Goal: Task Accomplishment & Management: Use online tool/utility

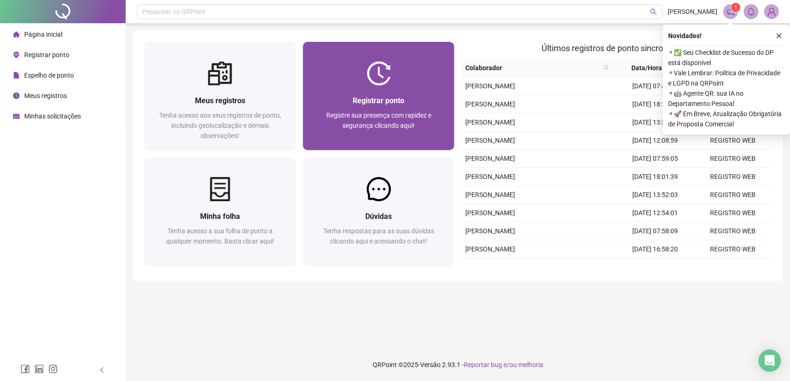
click at [340, 93] on div "Registrar ponto Registre sua presença com rapidez e segurança clicando aqui!" at bounding box center [378, 118] width 151 height 65
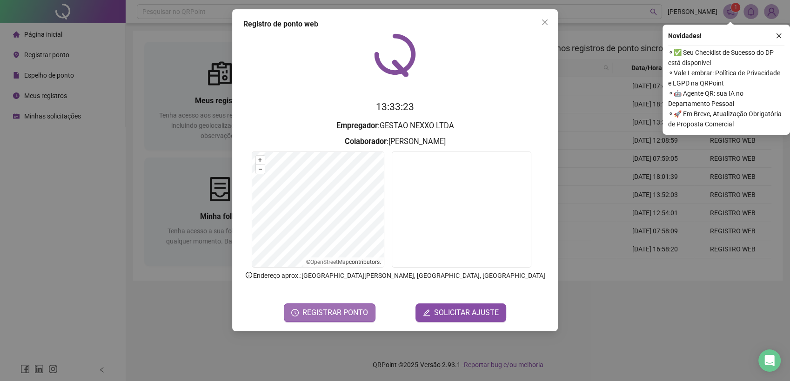
click at [339, 315] on span "REGISTRAR PONTO" at bounding box center [335, 312] width 66 height 11
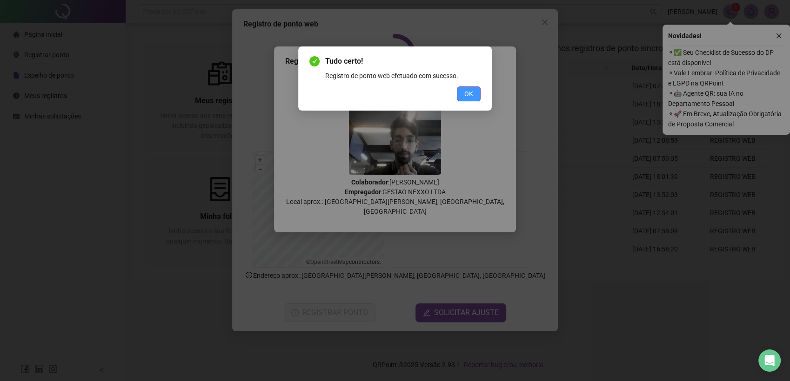
click at [469, 98] on span "OK" at bounding box center [468, 94] width 9 height 10
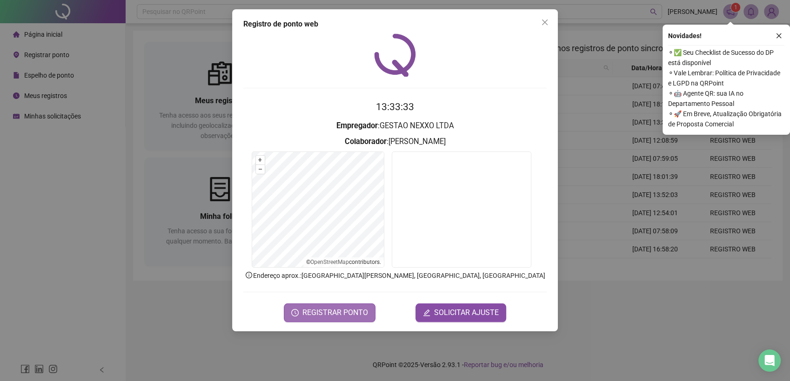
click at [352, 311] on span "REGISTRAR PONTO" at bounding box center [335, 312] width 66 height 11
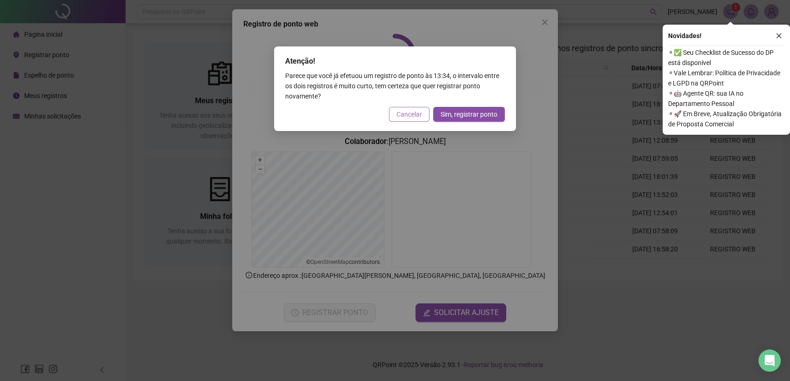
click at [414, 117] on span "Cancelar" at bounding box center [409, 114] width 26 height 10
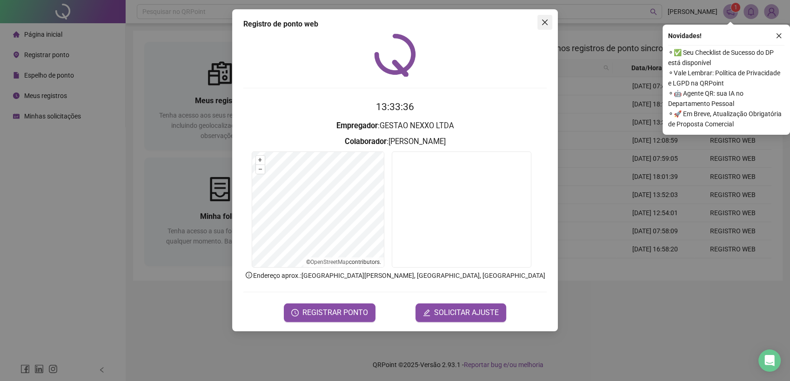
click at [543, 24] on icon "close" at bounding box center [544, 22] width 7 height 7
